Goal: Information Seeking & Learning: Learn about a topic

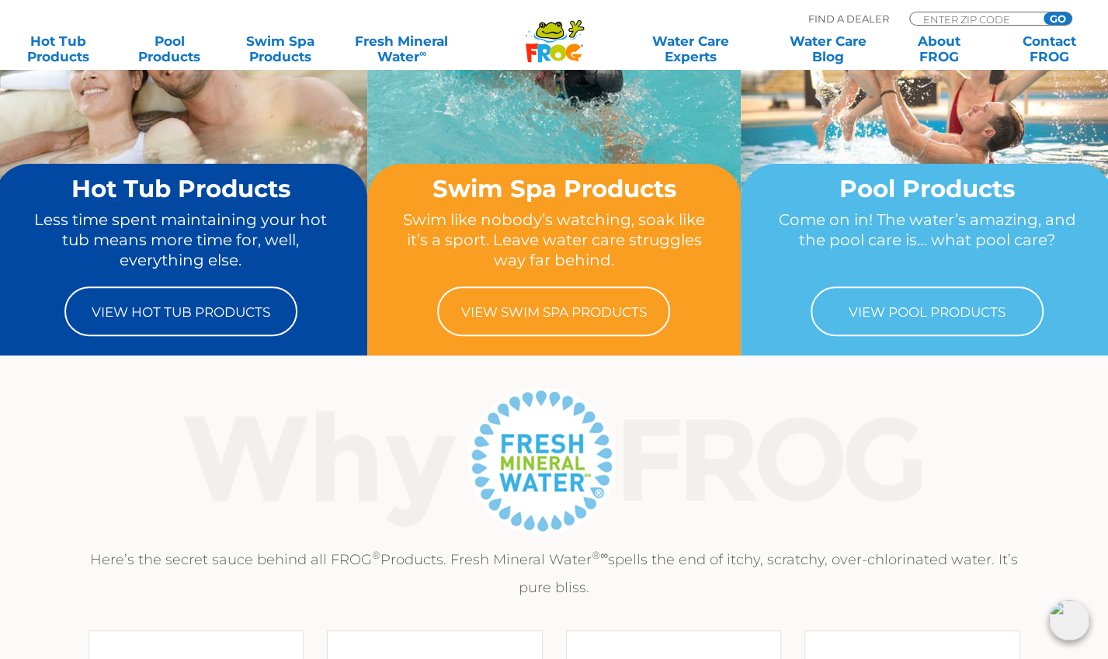
scroll to position [168, 0]
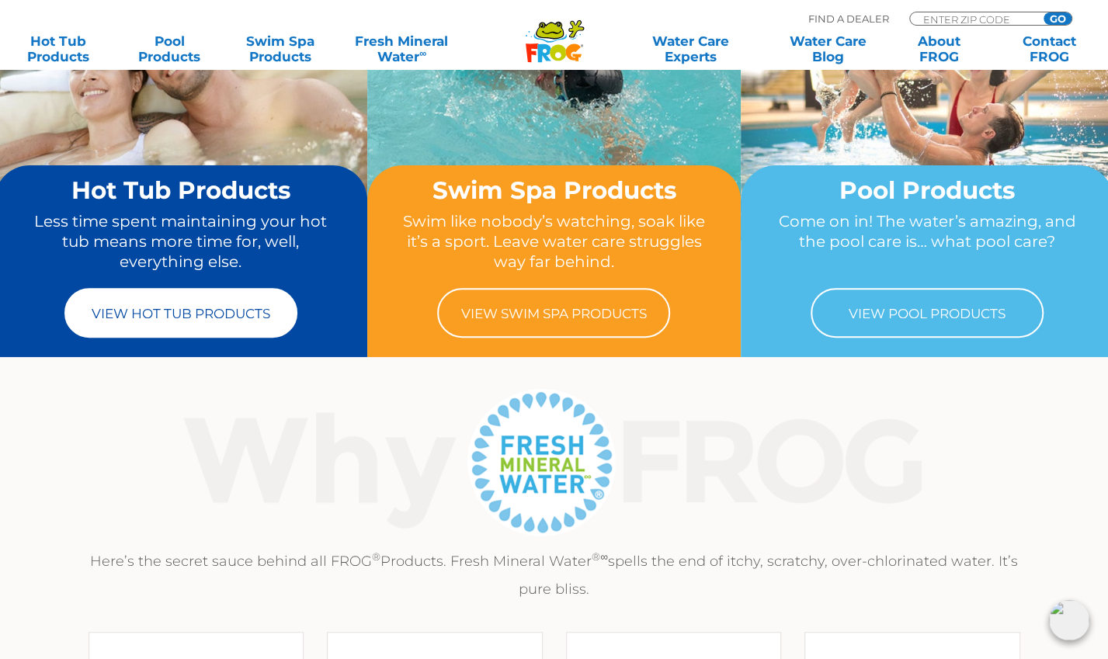
click at [184, 321] on link "View Hot Tub Products" at bounding box center [180, 313] width 233 height 50
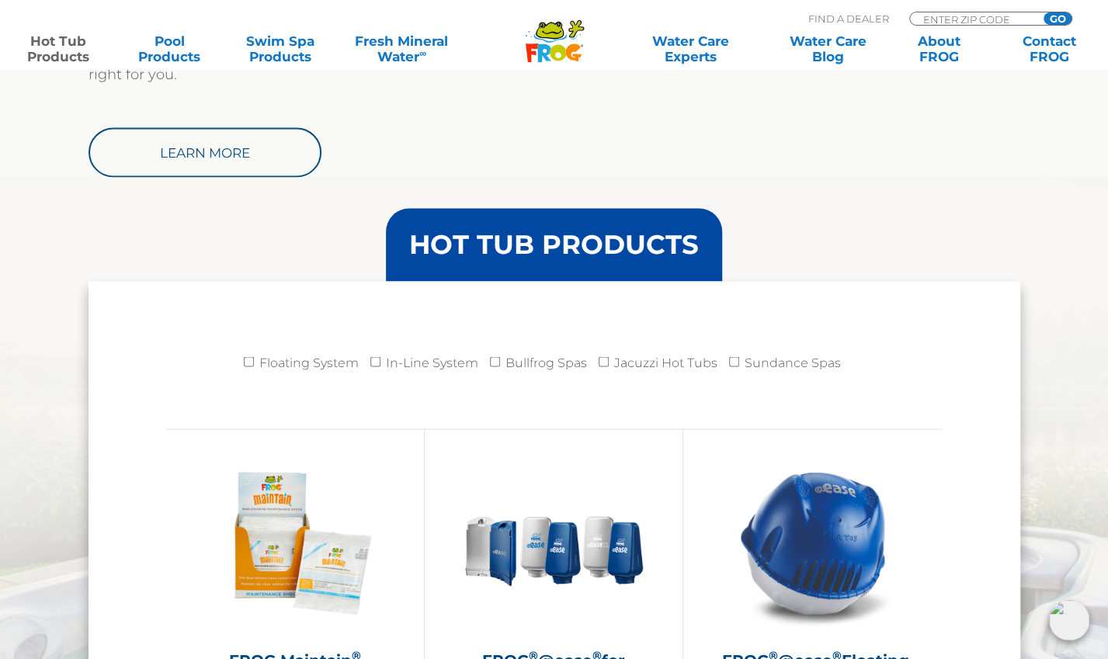
scroll to position [1346, 0]
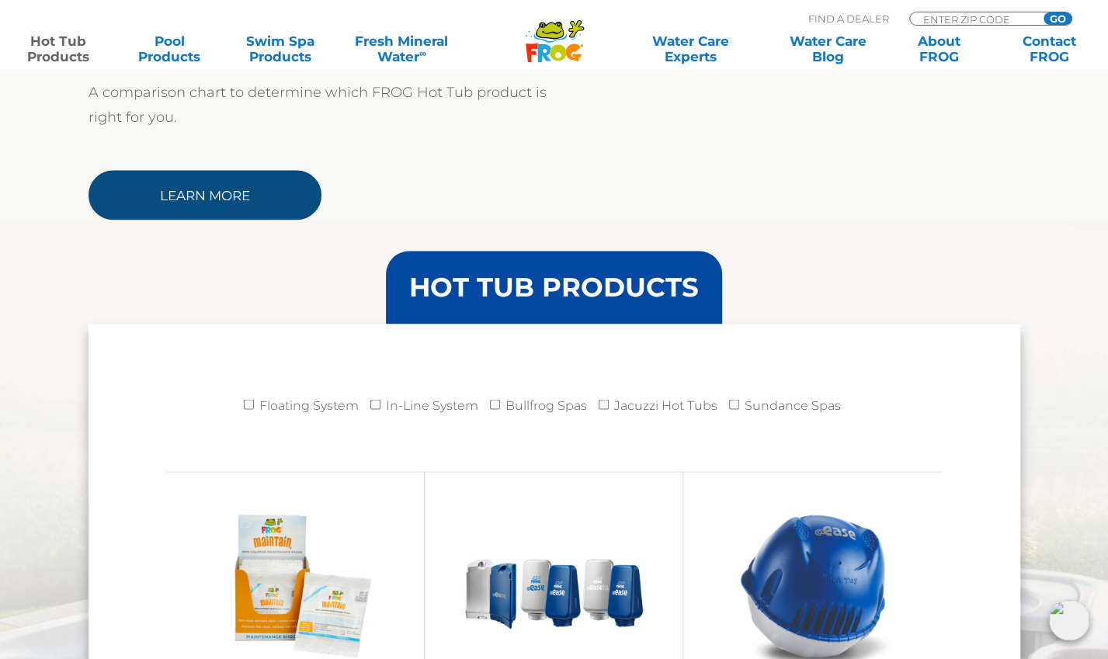
click at [171, 209] on link "Learn More" at bounding box center [205, 195] width 233 height 50
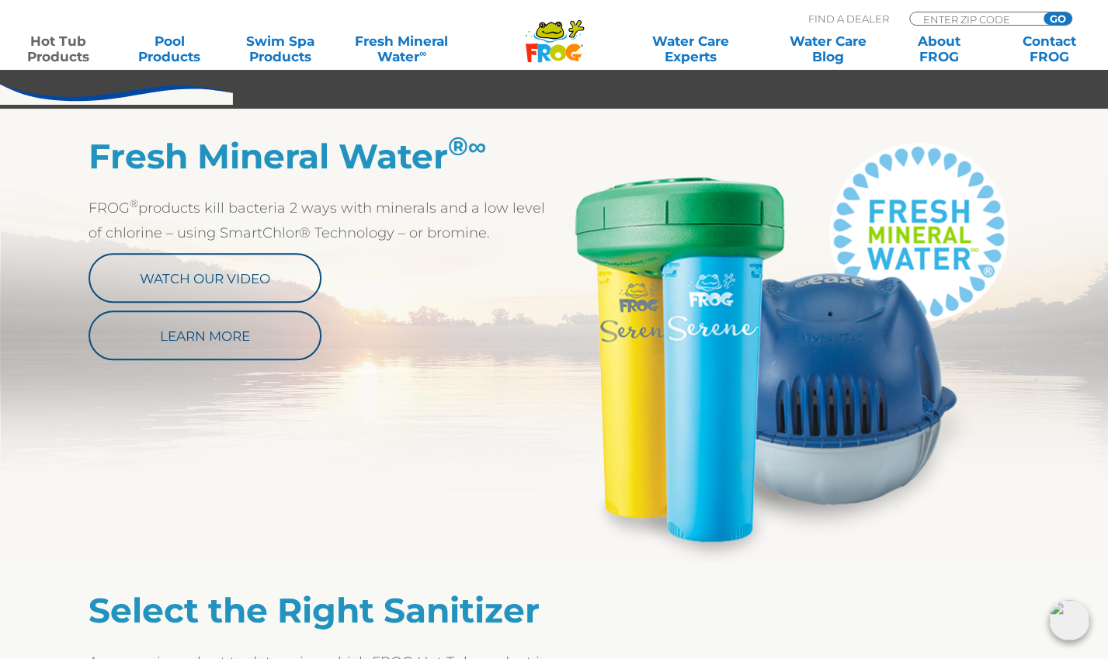
scroll to position [824, 0]
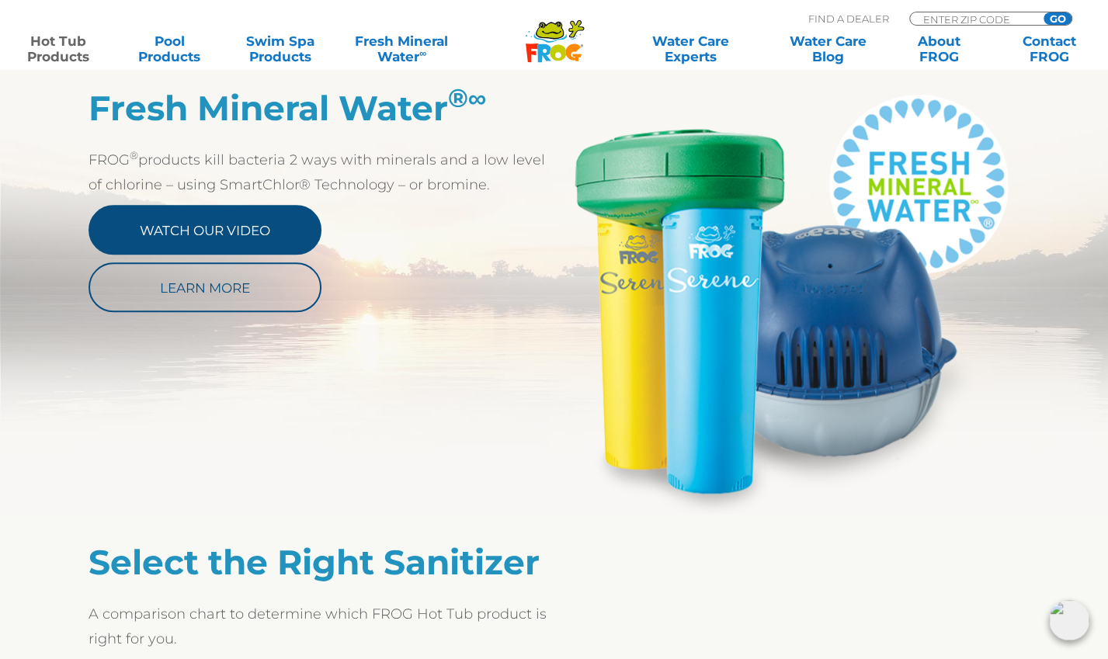
click at [200, 239] on link "Watch Our Video" at bounding box center [205, 230] width 233 height 50
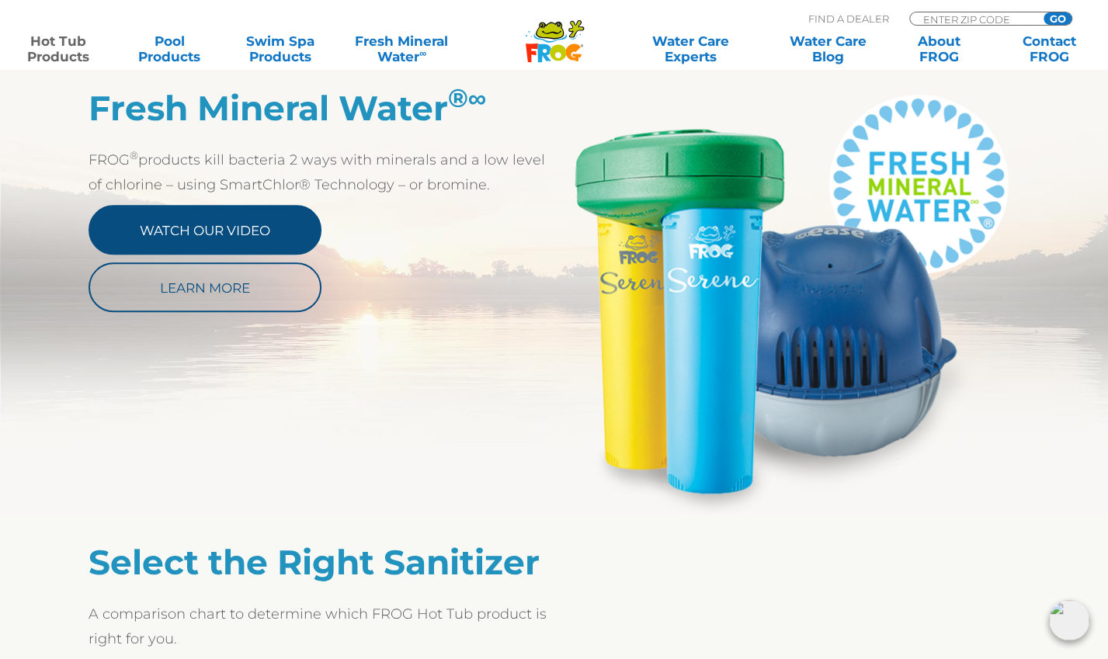
click at [202, 237] on link "Watch Our Video" at bounding box center [205, 230] width 233 height 50
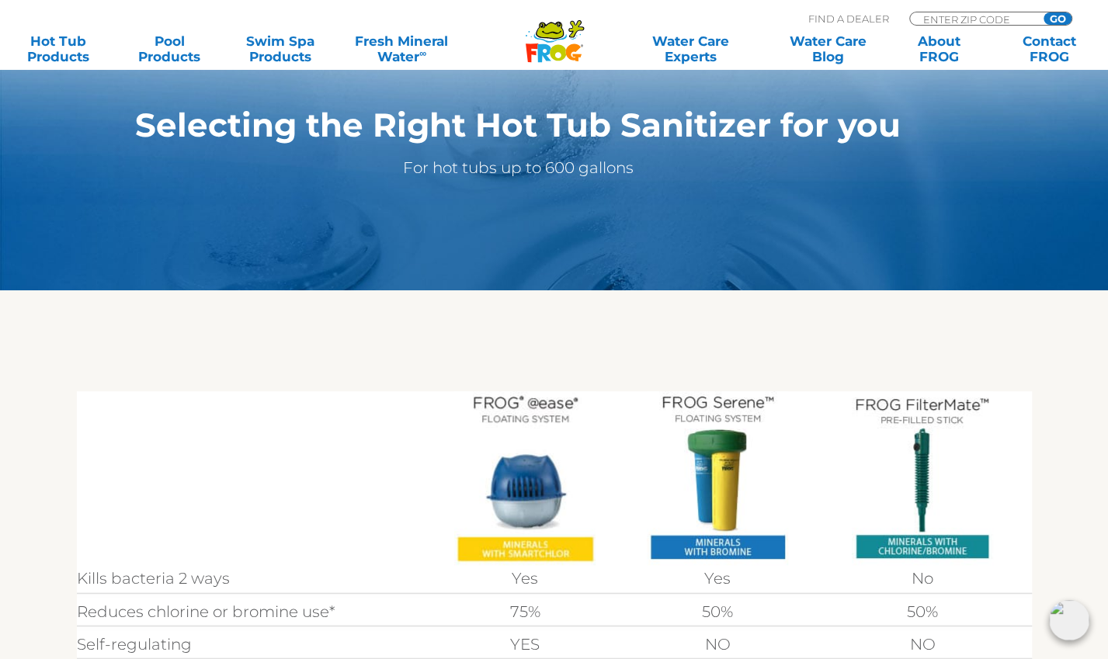
scroll to position [167, 0]
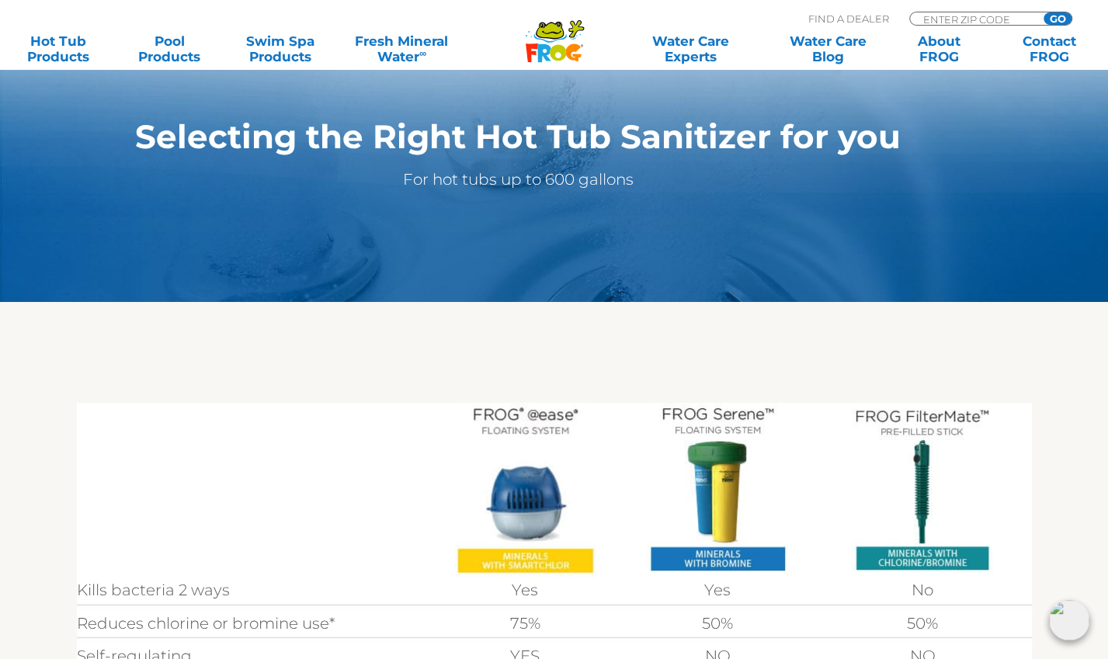
click at [517, 477] on img at bounding box center [524, 490] width 141 height 174
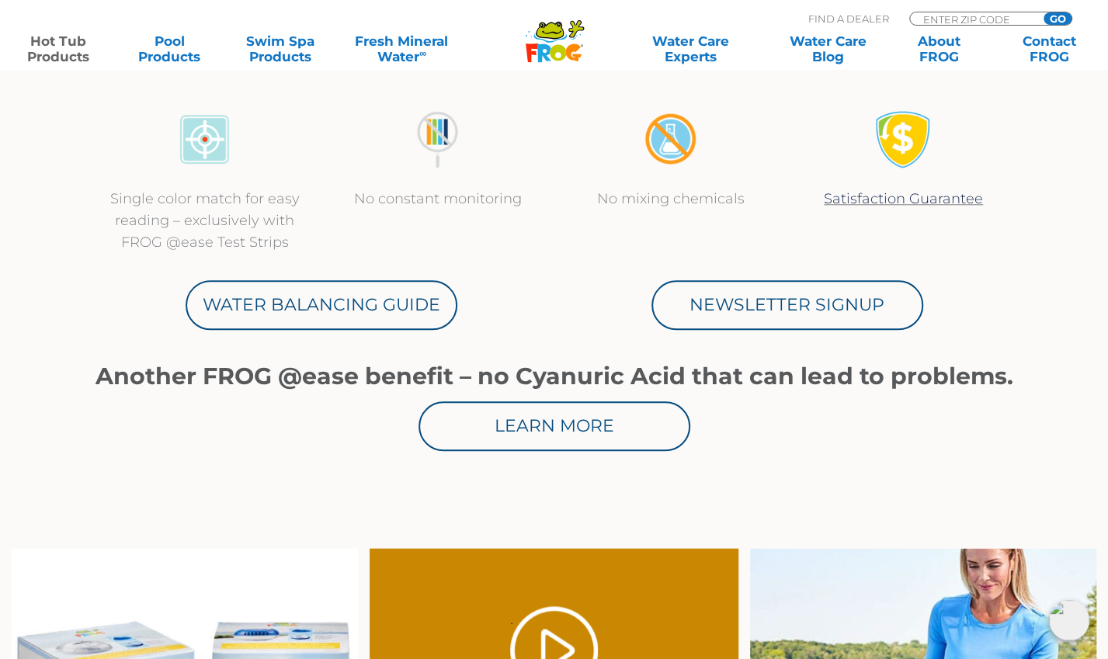
scroll to position [738, 0]
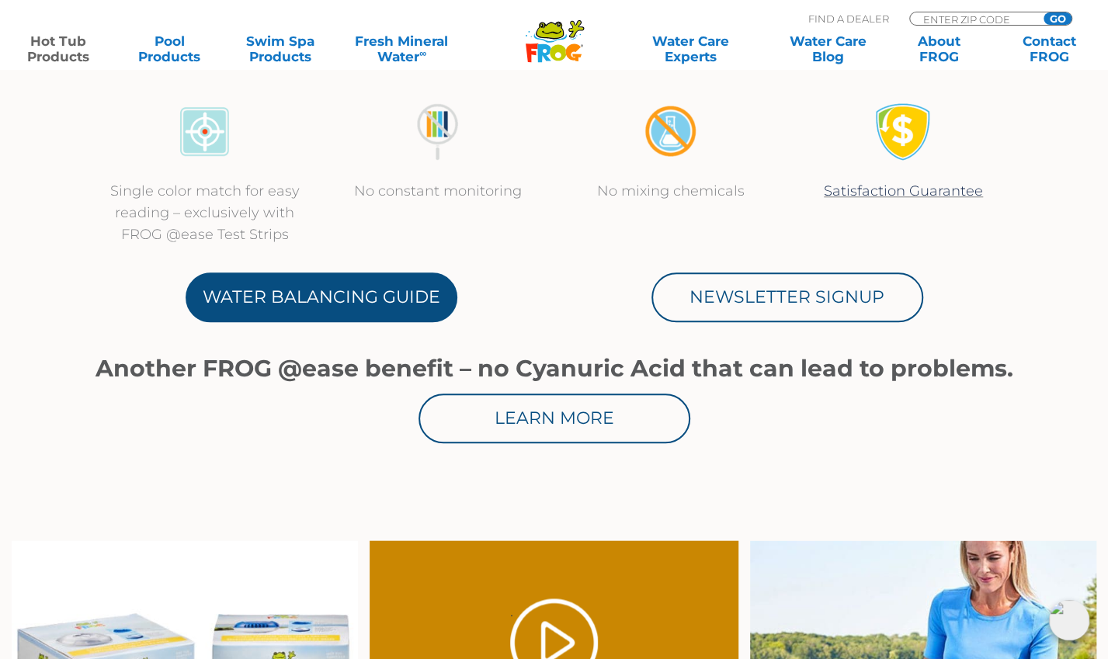
click at [320, 289] on link "Water Balancing Guide" at bounding box center [322, 297] width 272 height 50
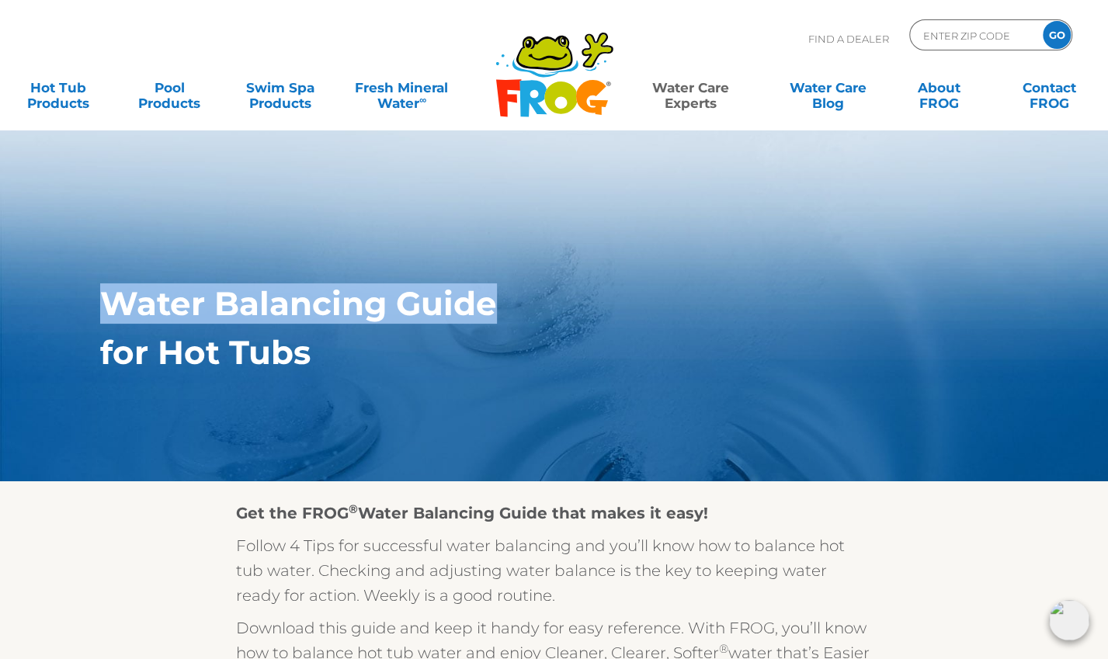
drag, startPoint x: 1106, startPoint y: 120, endPoint x: 1109, endPoint y: 163, distance: 42.8
click at [1107, 163] on html ".st130{clip-path:url(#SVGID_2_);fill-rule:evenodd;clip-rule:evenodd;fill:#C3CC0…" at bounding box center [554, 329] width 1108 height 659
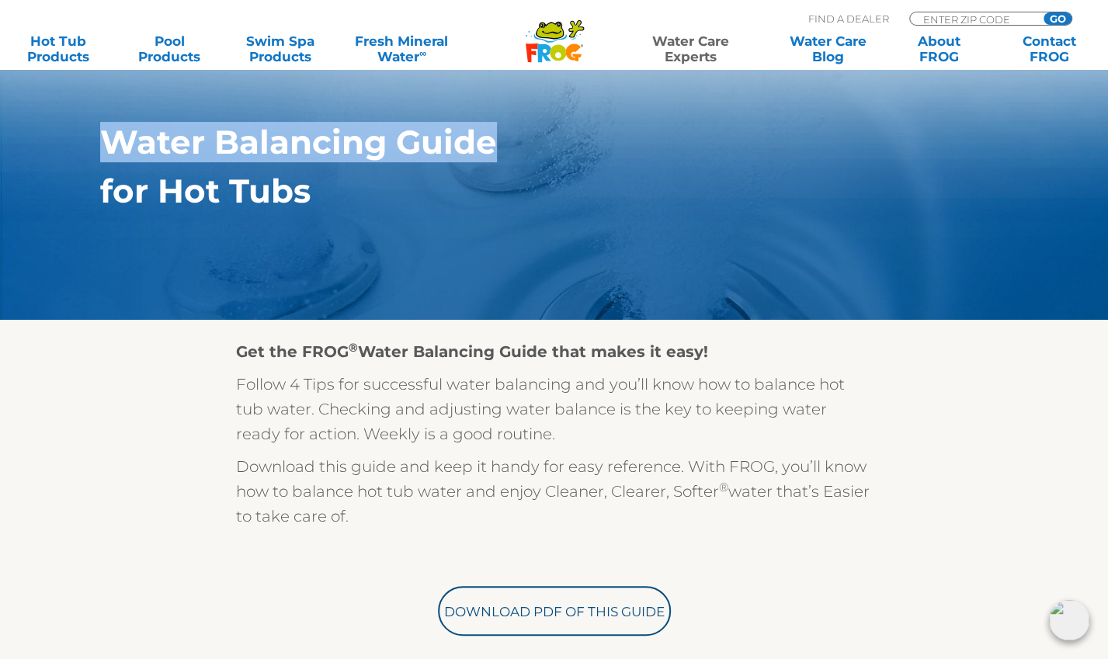
scroll to position [167, 0]
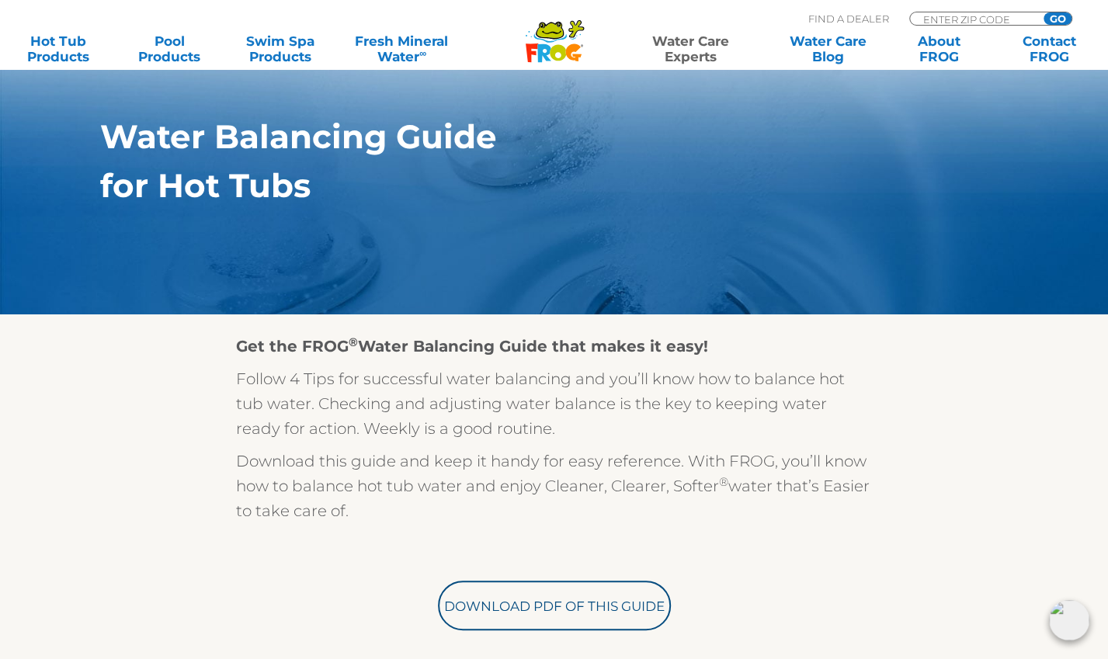
drag, startPoint x: 1107, startPoint y: 213, endPoint x: 1108, endPoint y: 222, distance: 8.6
click at [1107, 222] on html ".st130{clip-path:url(#SVGID_2_);fill-rule:evenodd;clip-rule:evenodd;fill:#C3CC0…" at bounding box center [554, 162] width 1108 height 659
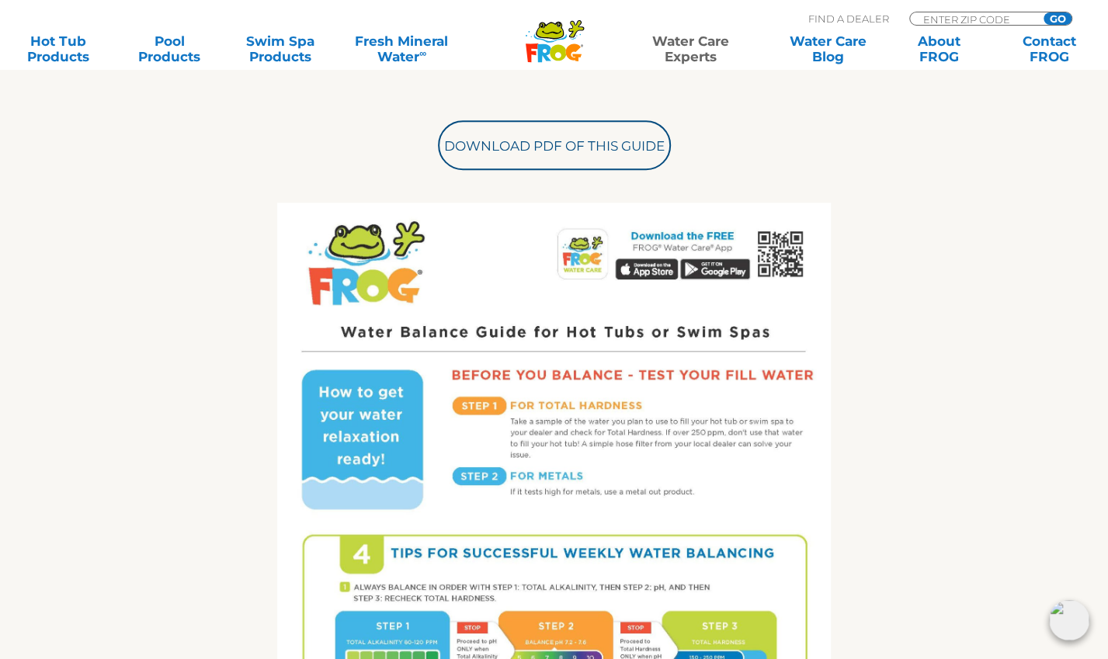
scroll to position [610, 0]
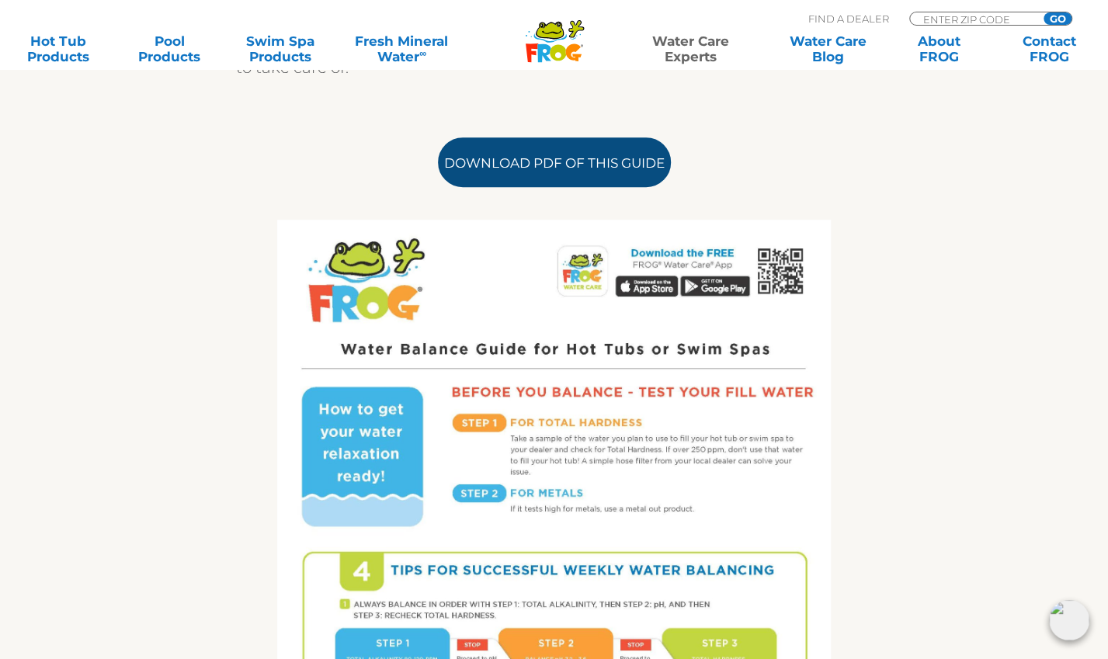
click at [554, 160] on link "Download PDF of this Guide" at bounding box center [554, 162] width 233 height 50
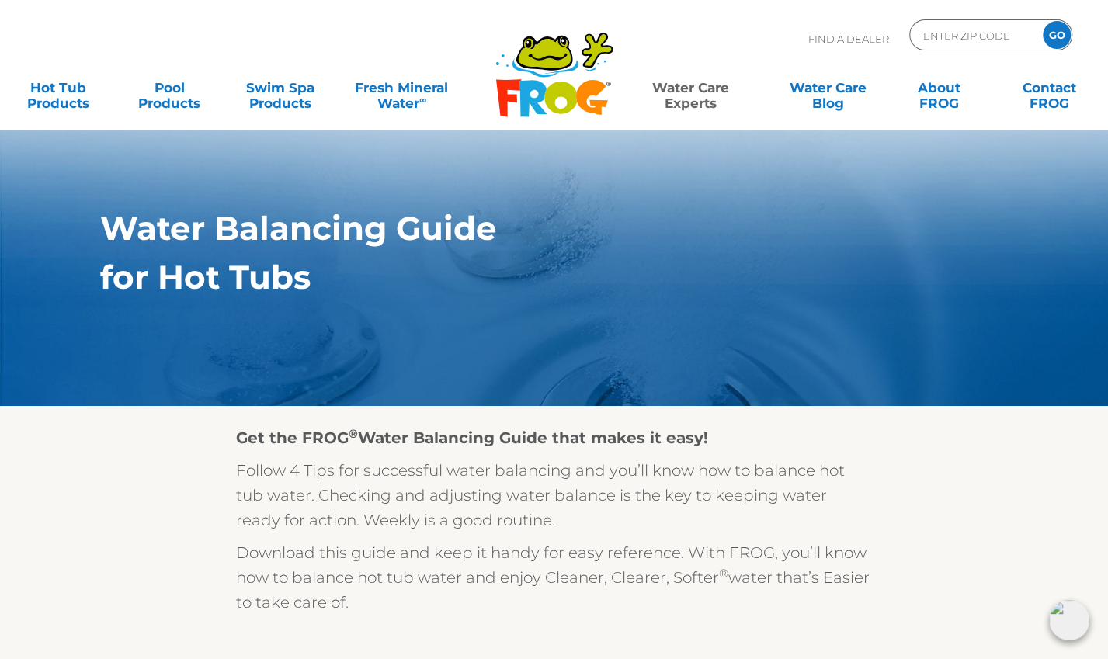
scroll to position [68, 0]
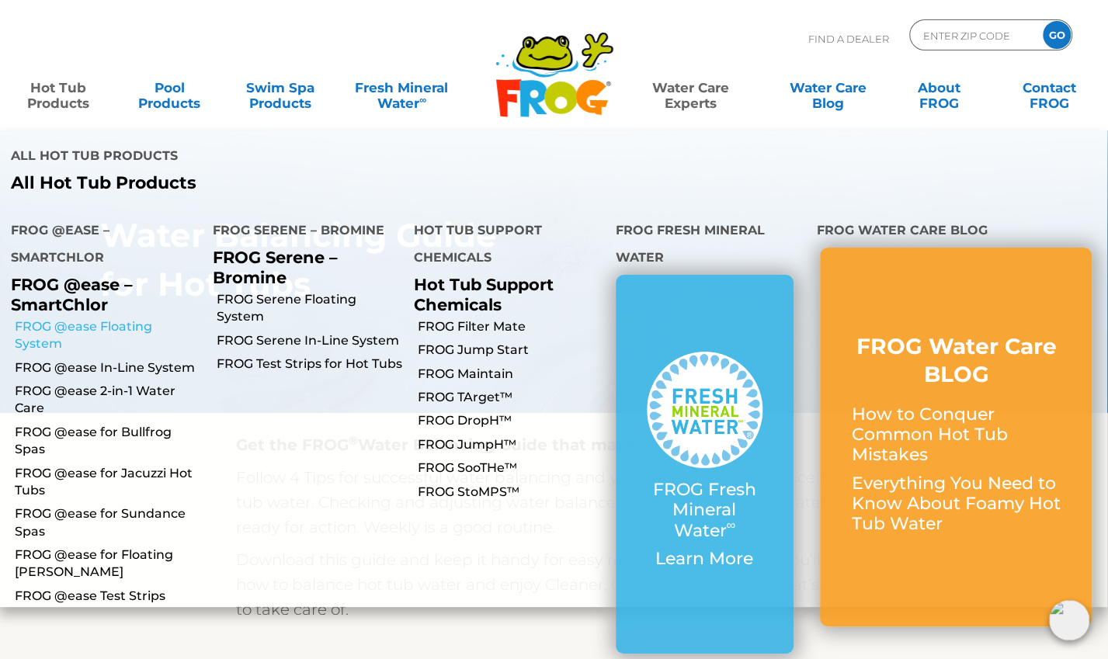
click at [125, 318] on link "FROG @ease Floating System" at bounding box center [108, 335] width 186 height 35
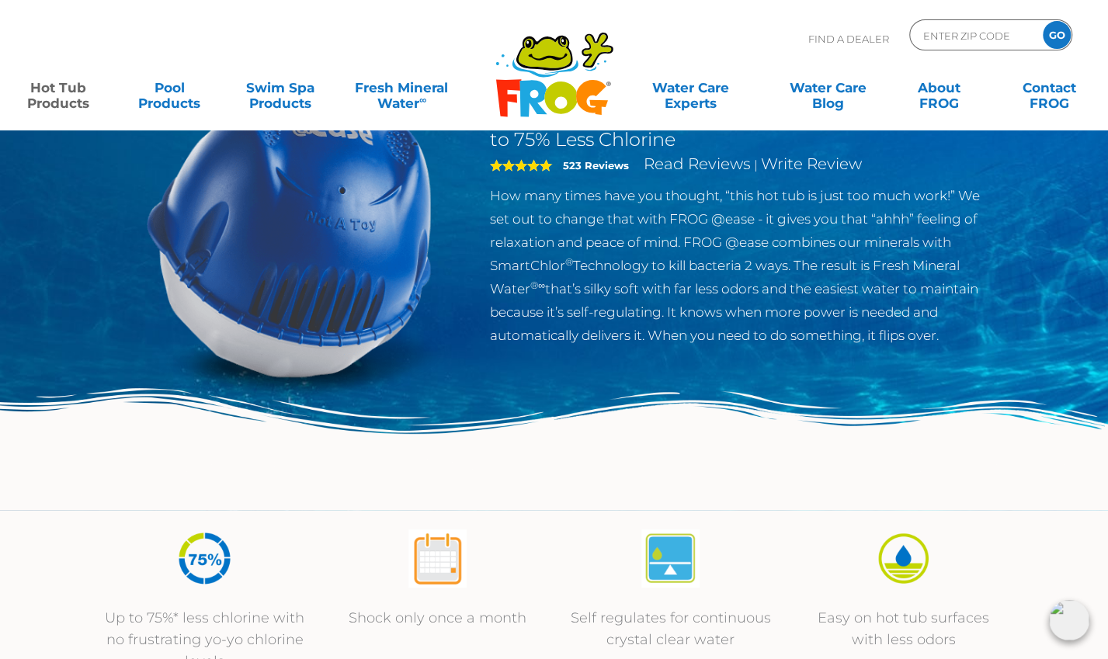
scroll to position [9, 0]
